Goal: Communication & Community: Answer question/provide support

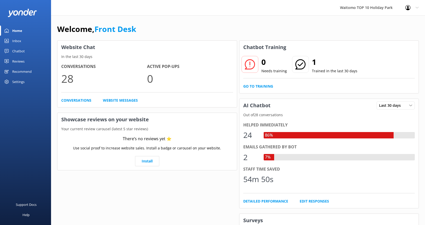
click at [20, 38] on div "Inbox" at bounding box center [16, 41] width 9 height 10
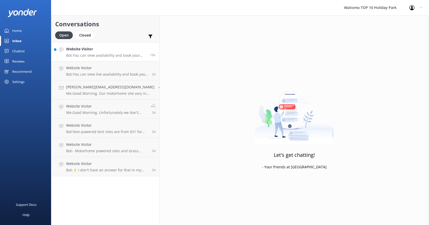
click at [108, 53] on div "Website Visitor Bot: You can view availability and book your Top 10 Holiday sta…" at bounding box center [106, 51] width 80 height 11
